Goal: Find specific page/section: Find specific page/section

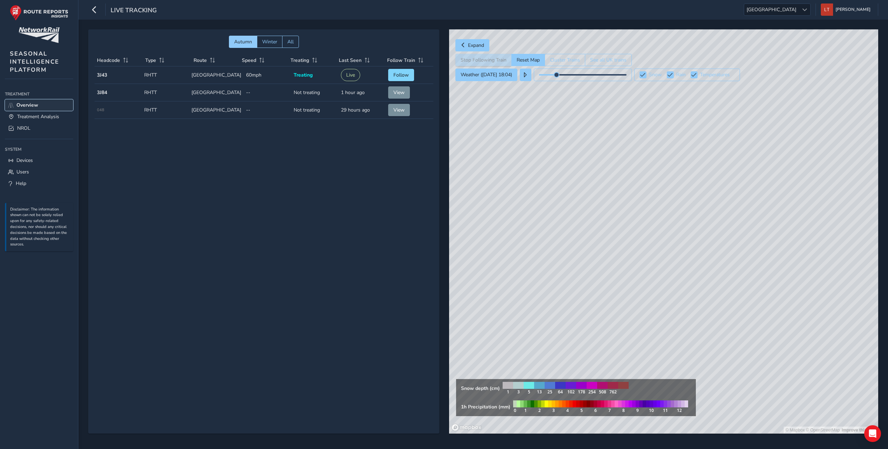
click at [28, 100] on link "Overview" at bounding box center [39, 105] width 68 height 12
click at [41, 116] on span "Treatment Analysis" at bounding box center [38, 116] width 42 height 7
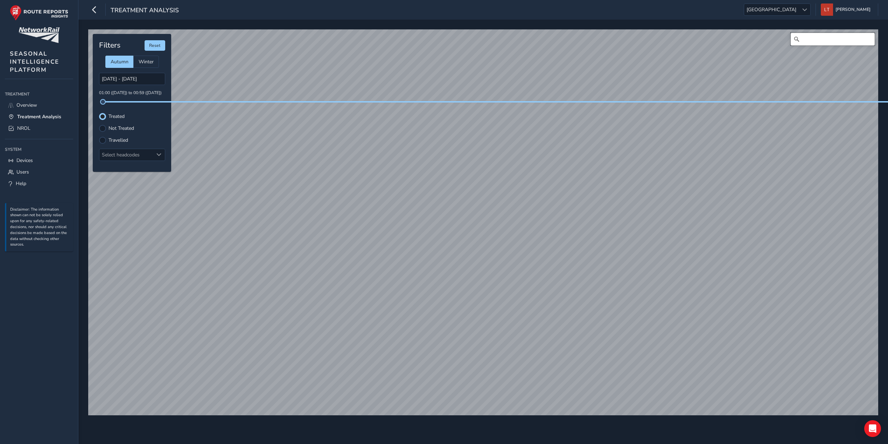
click at [834, 42] on input "Search" at bounding box center [832, 39] width 84 height 13
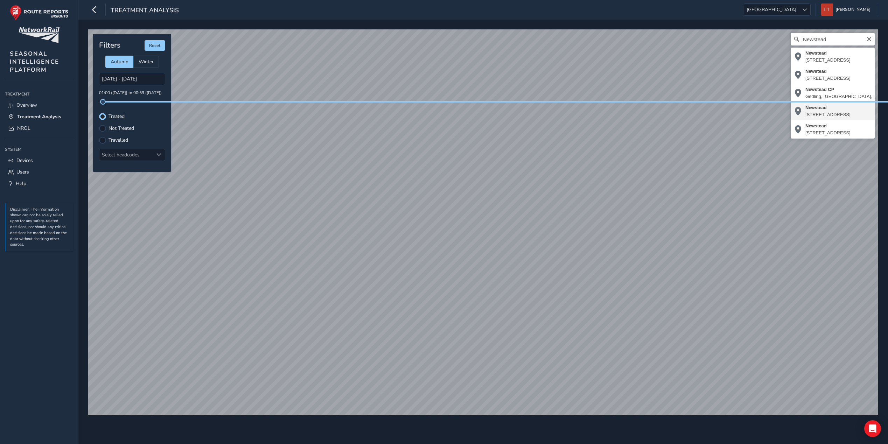
type input "[STREET_ADDRESS]"
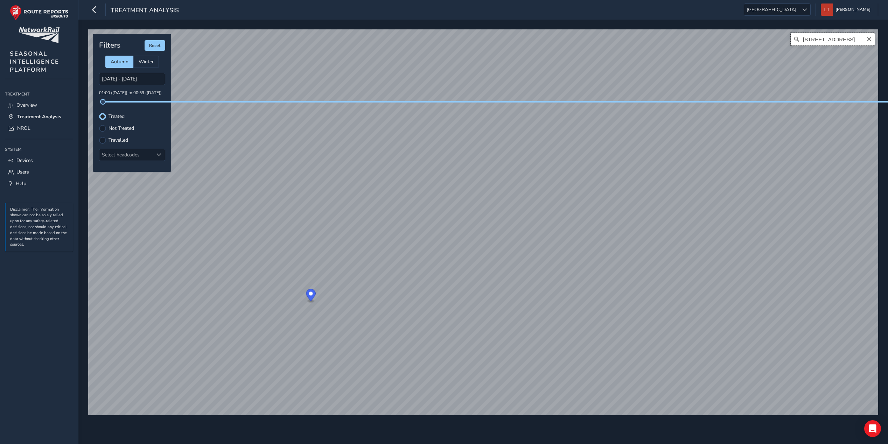
click at [849, 43] on input "[STREET_ADDRESS]" at bounding box center [832, 39] width 84 height 13
click at [871, 41] on icon "Clear" at bounding box center [869, 39] width 6 height 6
type input "[STREET_ADDRESS]"
